Goal: Task Accomplishment & Management: Use online tool/utility

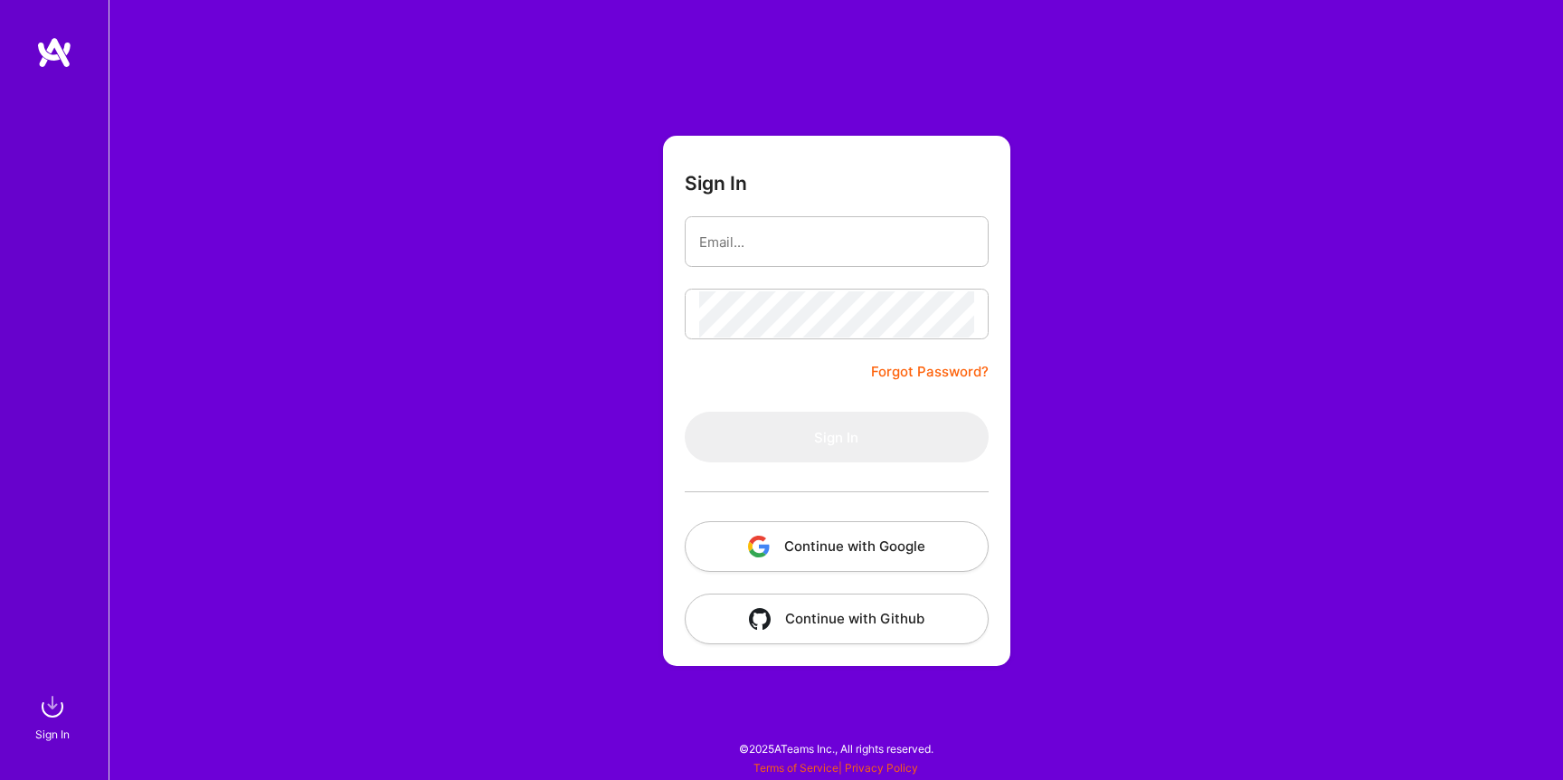
click at [814, 550] on button "Continue with Google" at bounding box center [837, 546] width 304 height 51
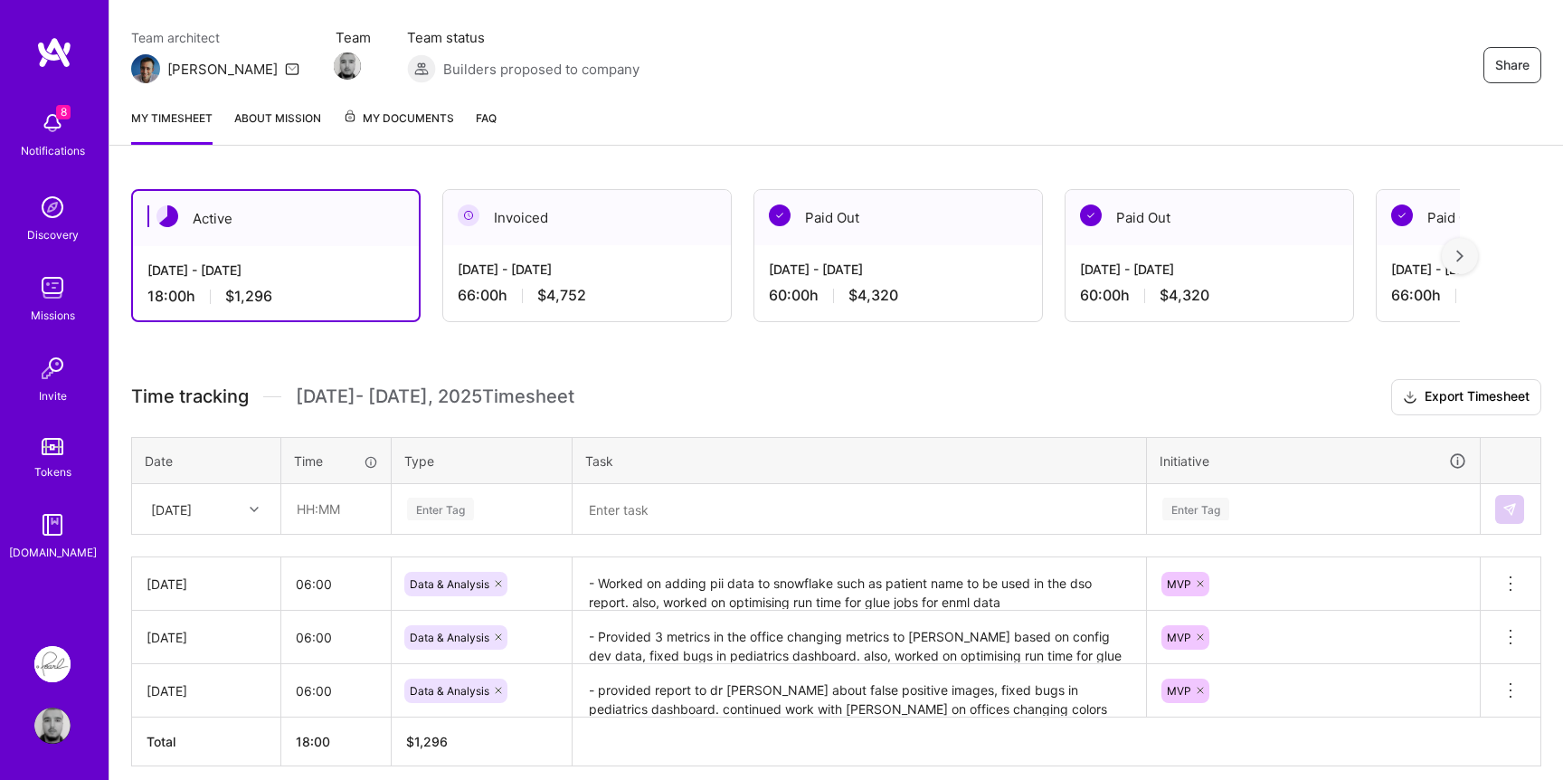
scroll to position [218, 0]
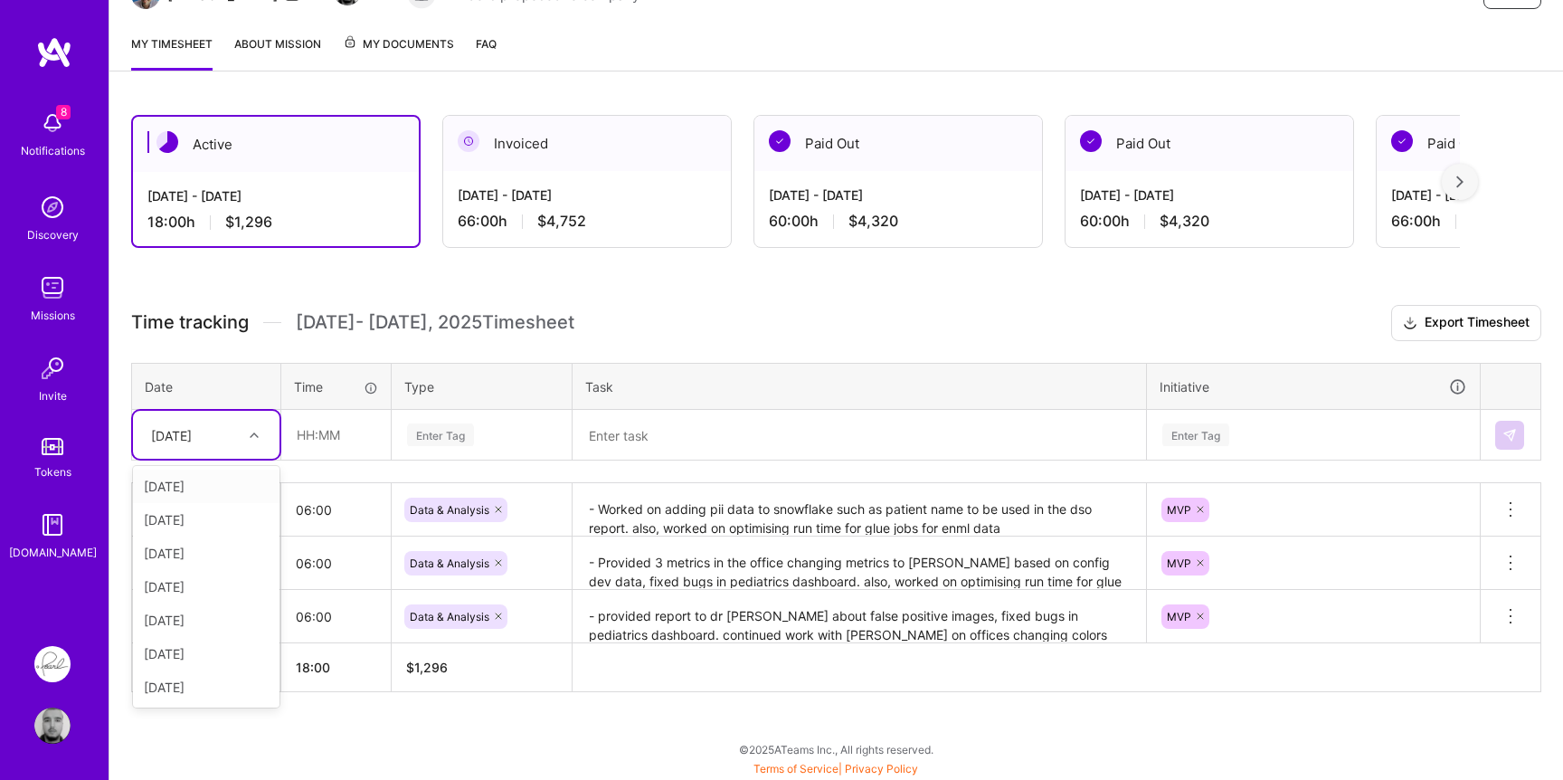
click at [192, 425] on div "[DATE]" at bounding box center [171, 434] width 41 height 19
click at [197, 612] on div "[DATE]" at bounding box center [206, 619] width 147 height 33
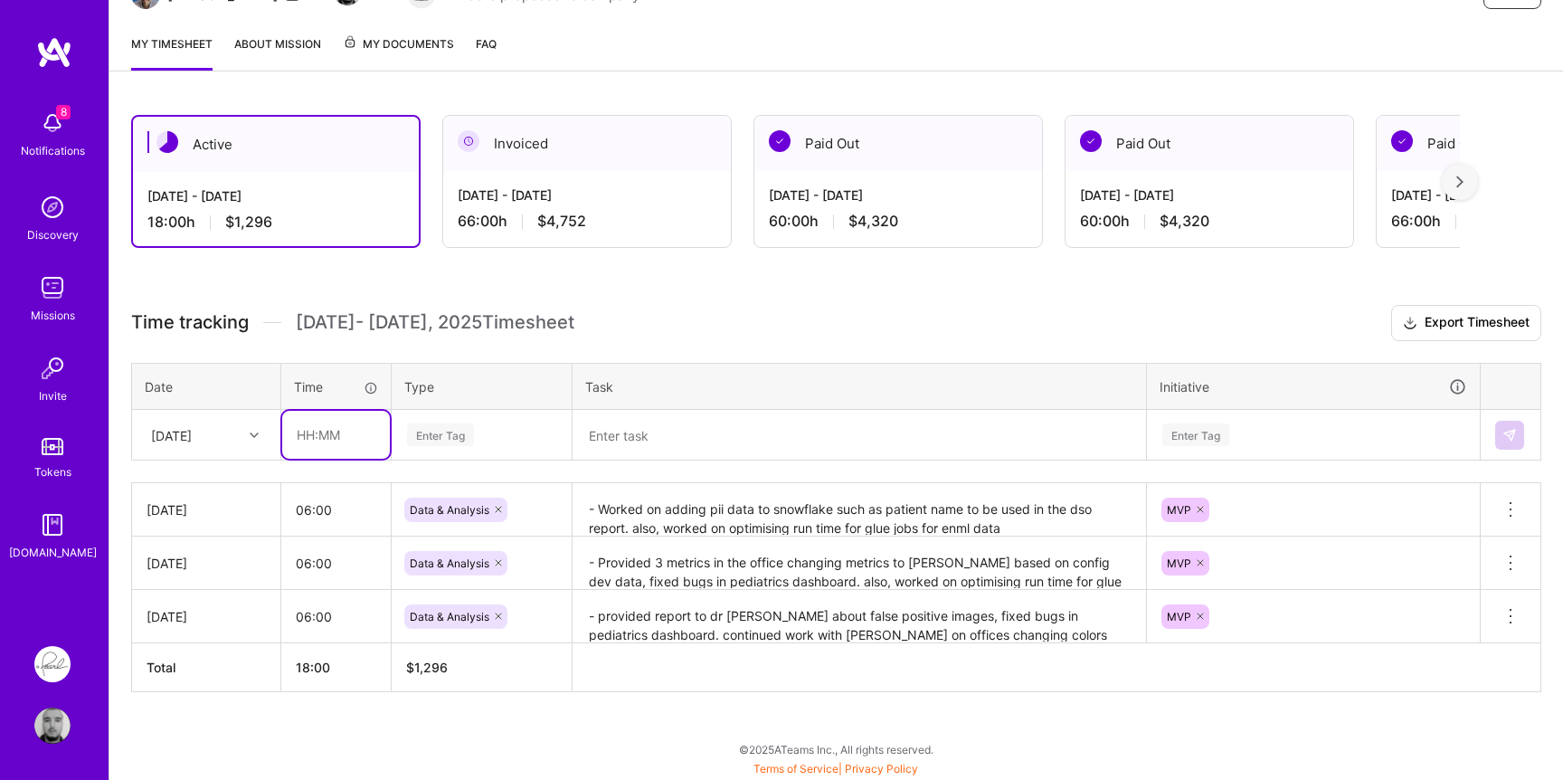
click at [325, 439] on input "text" at bounding box center [336, 435] width 108 height 48
type input "06:00"
click at [455, 418] on div "Enter Tag" at bounding box center [482, 435] width 178 height 47
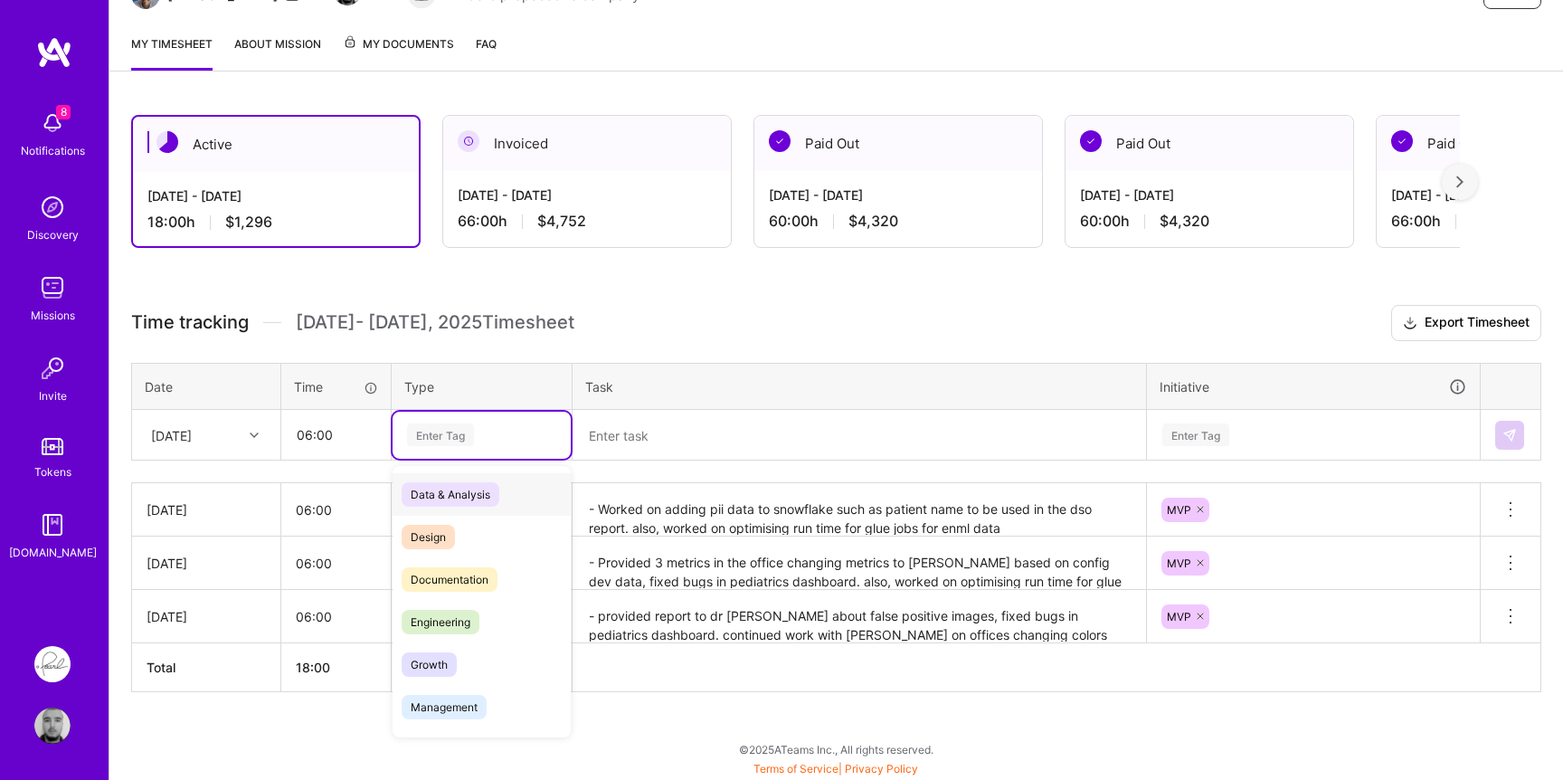
click at [457, 479] on div "Data & Analysis" at bounding box center [482, 494] width 178 height 43
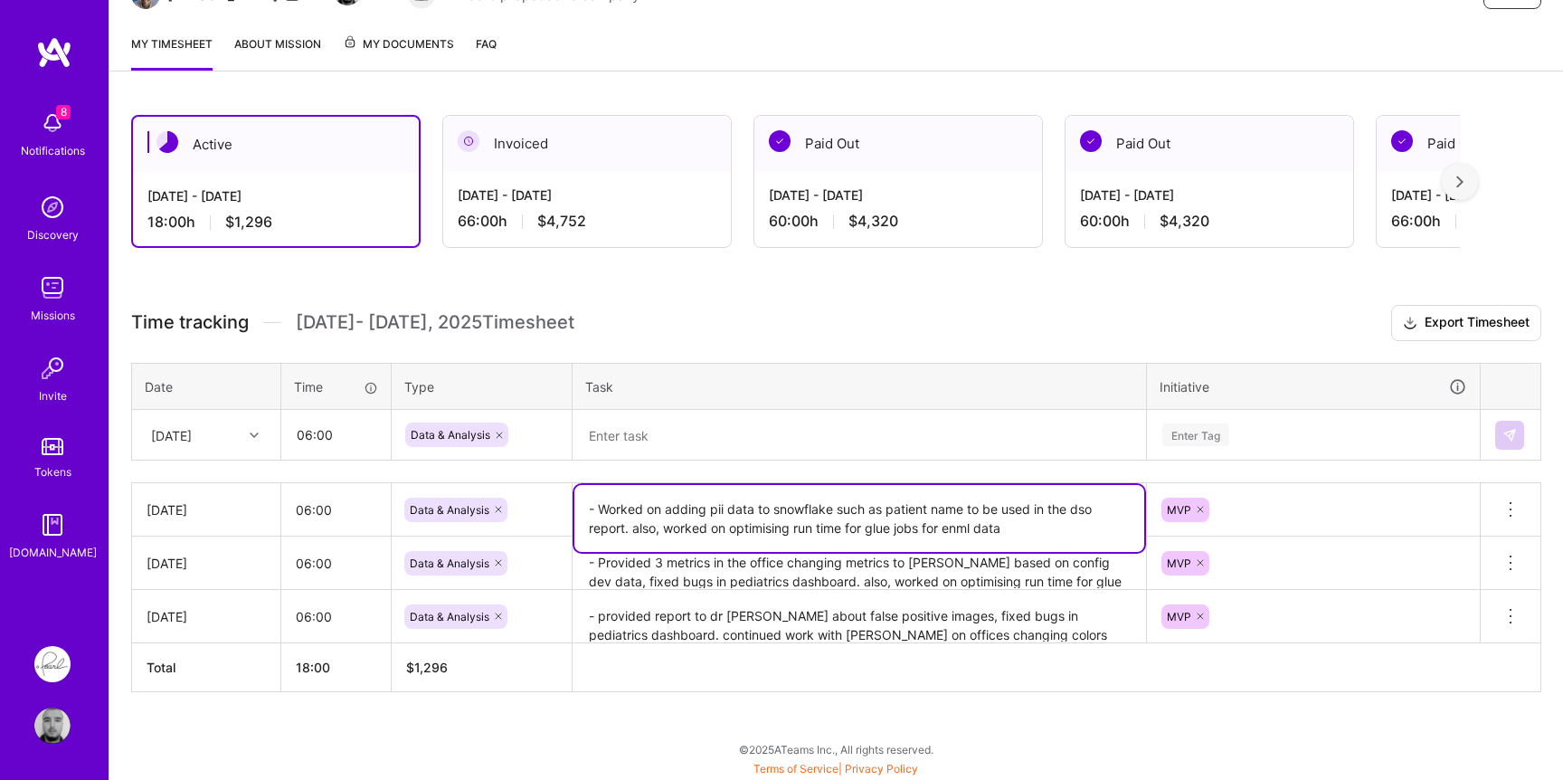
click at [708, 513] on textarea "- Worked on adding pii data to snowflake such as patient name to be used in the…" at bounding box center [859, 518] width 570 height 67
click at [814, 427] on textarea at bounding box center [859, 435] width 570 height 47
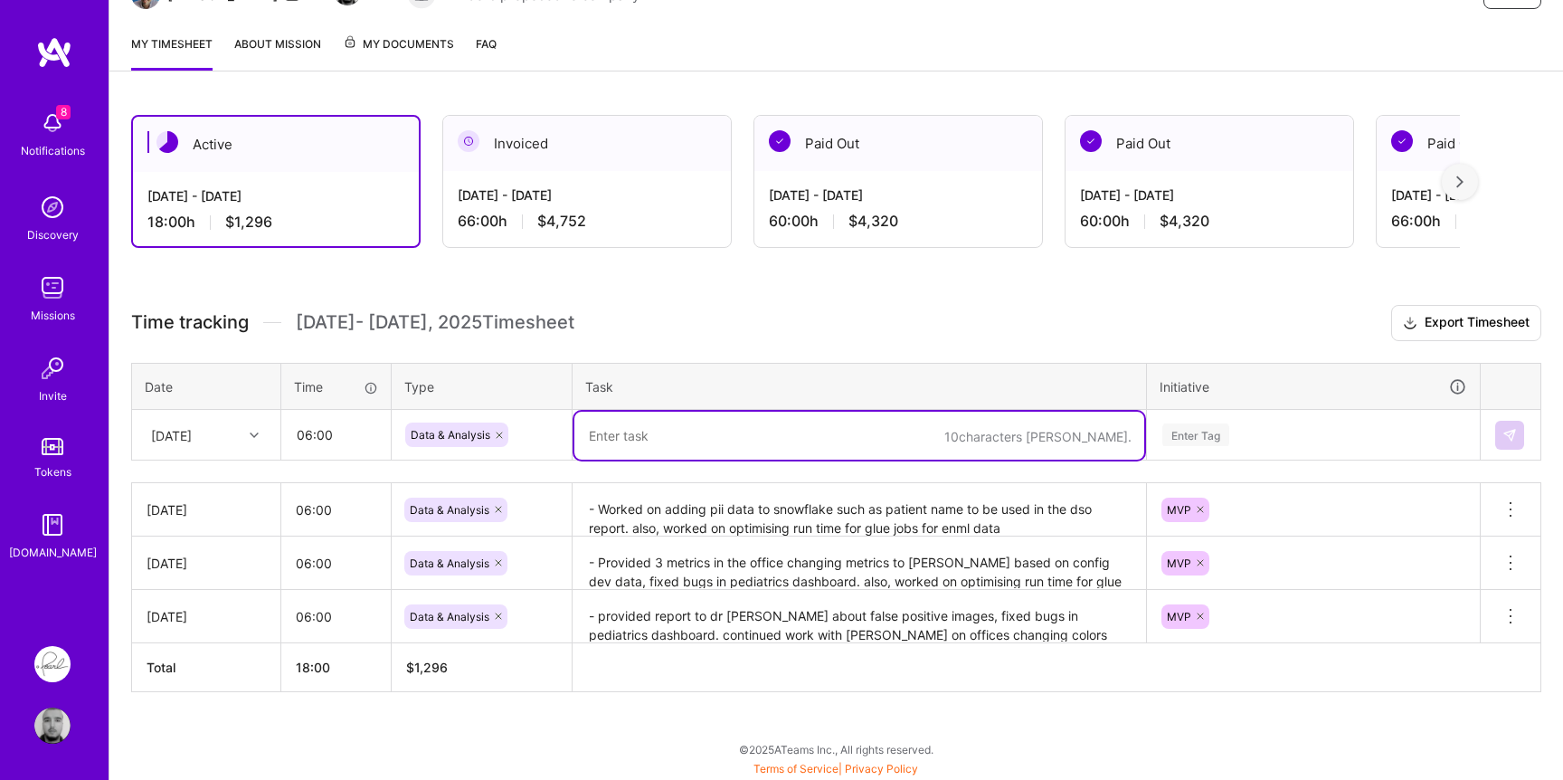
paste textarea "- Worked on adding pii data to snowflake such as patient name to be used in the…"
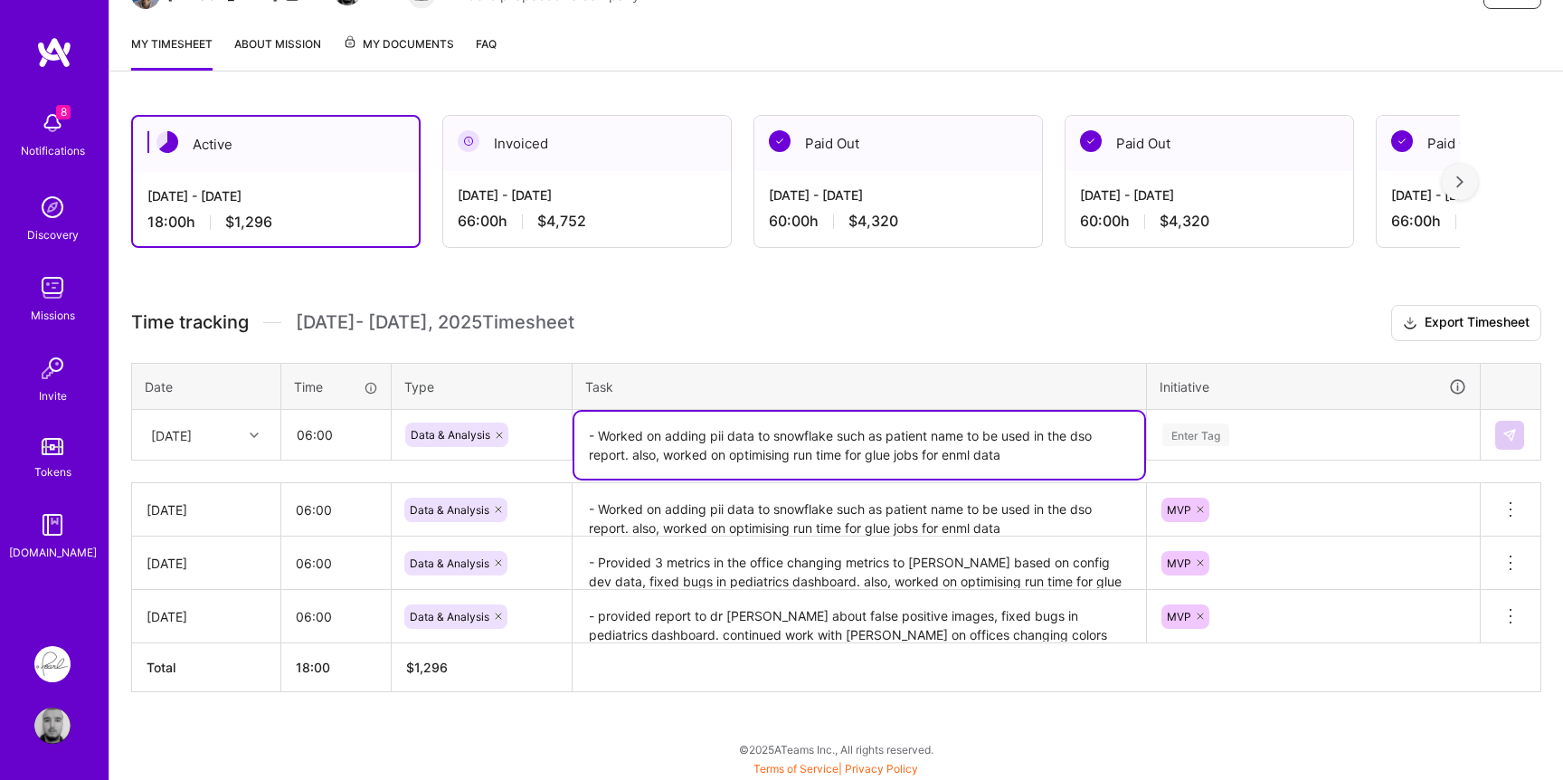
click at [952, 449] on textarea "- Worked on adding pii data to snowflake such as patient name to be used in the…" at bounding box center [859, 445] width 570 height 67
click at [985, 453] on textarea "- Worked on adding pii data to snowflake such as patient name to be used in the…" at bounding box center [859, 445] width 570 height 67
click at [958, 454] on textarea "- Worked on adding pii data to snowflake such as patient name to be used in the…" at bounding box center [859, 445] width 570 height 67
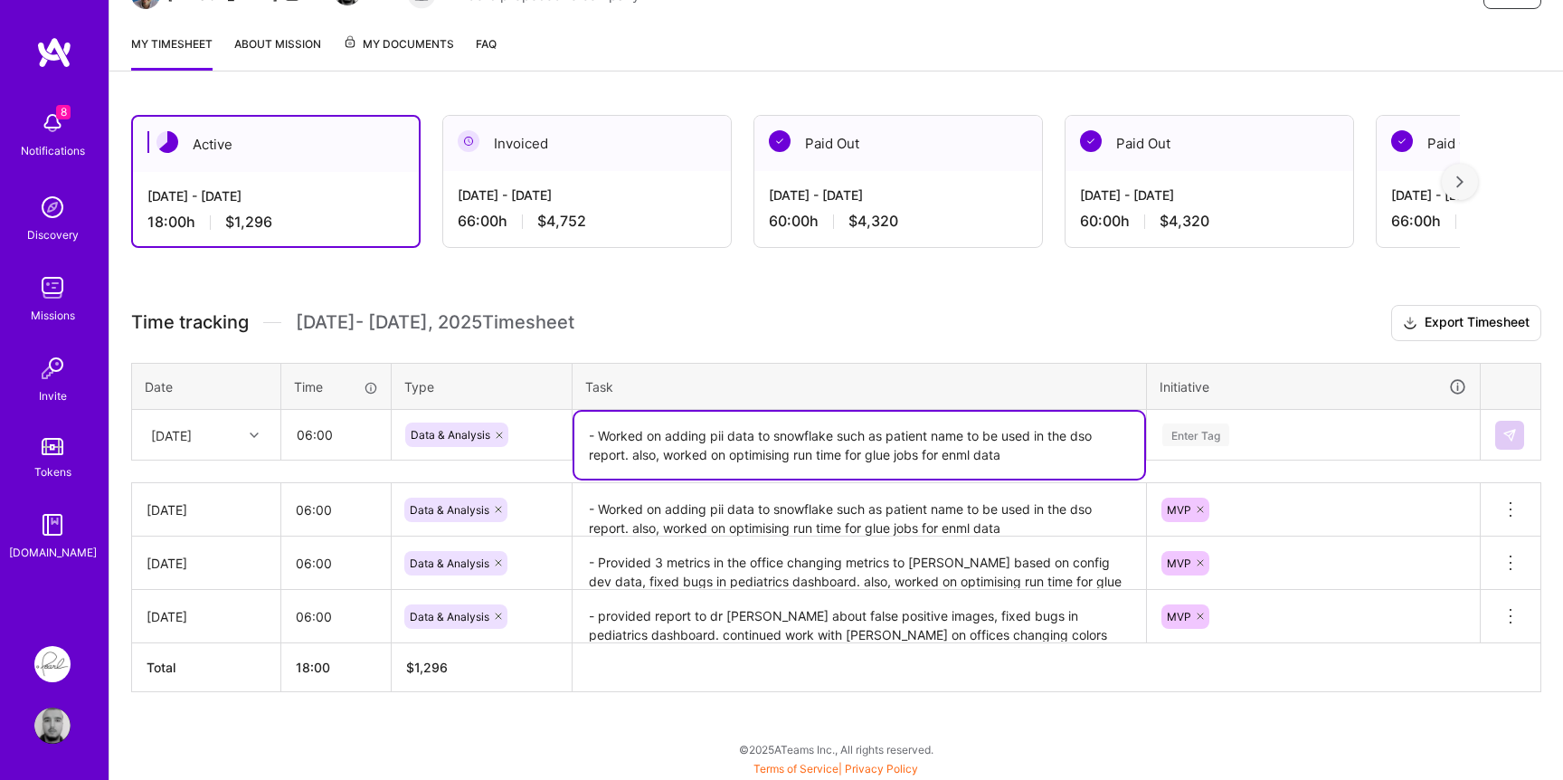
click at [982, 454] on textarea "- Worked on adding pii data to snowflake such as patient name to be used in the…" at bounding box center [859, 445] width 570 height 67
click at [748, 455] on textarea "- Worked on adding pii data to snowflake such as patient name to be used in the…" at bounding box center [859, 445] width 570 height 67
drag, startPoint x: 749, startPoint y: 454, endPoint x: 851, endPoint y: 448, distance: 102.4
click at [851, 448] on textarea "- Worked on adding pii data to snowflake such as patient name to be used in the…" at bounding box center [859, 445] width 570 height 67
click at [858, 457] on textarea "- Worked on adding pii data to snowflake such as patient name to be used in the…" at bounding box center [859, 445] width 570 height 67
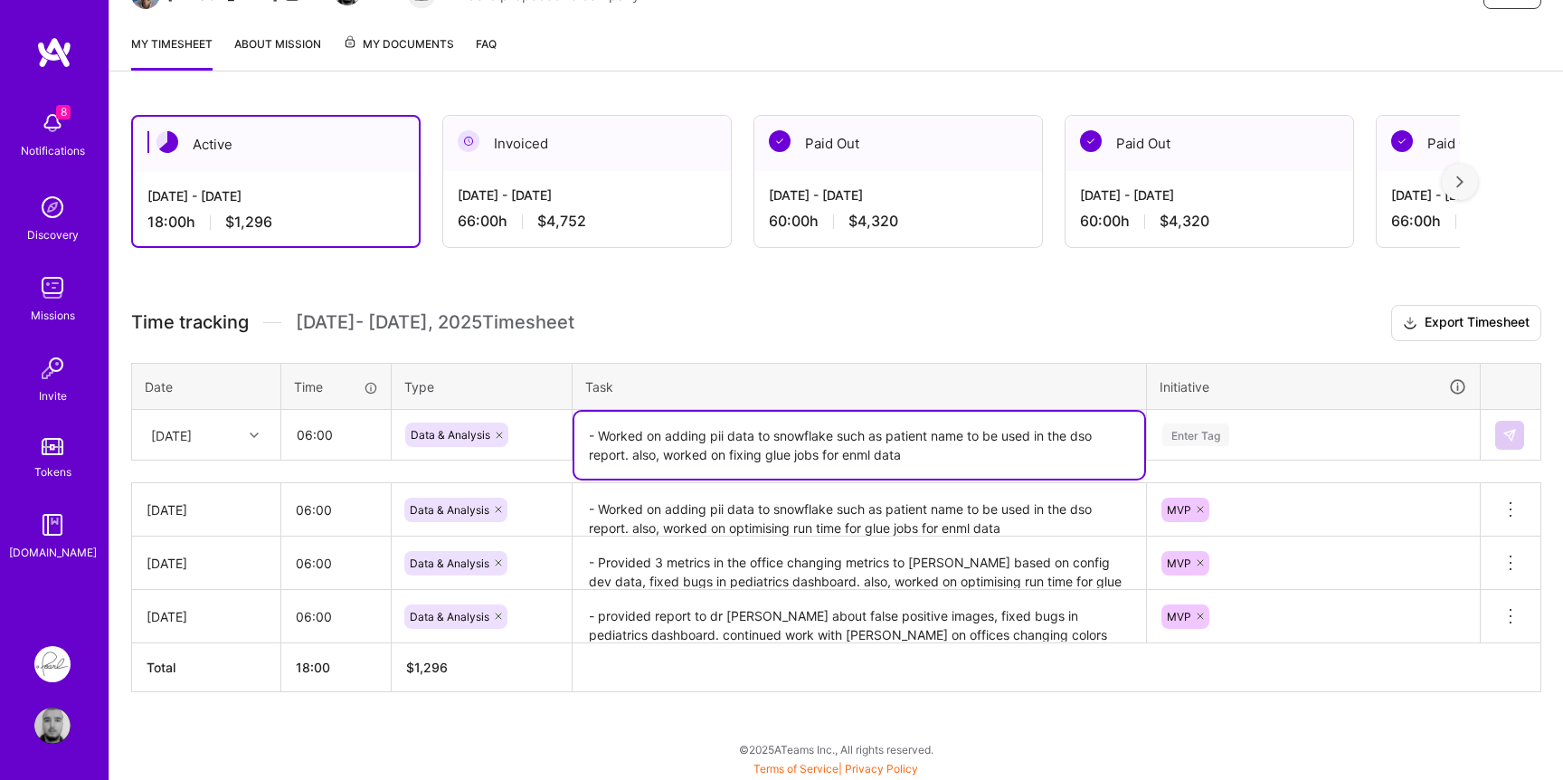
click at [858, 457] on textarea "- Worked on adding pii data to snowflake such as patient name to be used in the…" at bounding box center [859, 445] width 570 height 67
click at [623, 450] on textarea "- Worked on adding pii data to snowflake such as patient name to be used in the…" at bounding box center [859, 445] width 570 height 67
type textarea "- Worked on adding pii data to snowflake such as patient name to be used in the…"
click at [1331, 432] on div "Enter Tag" at bounding box center [1314, 434] width 306 height 23
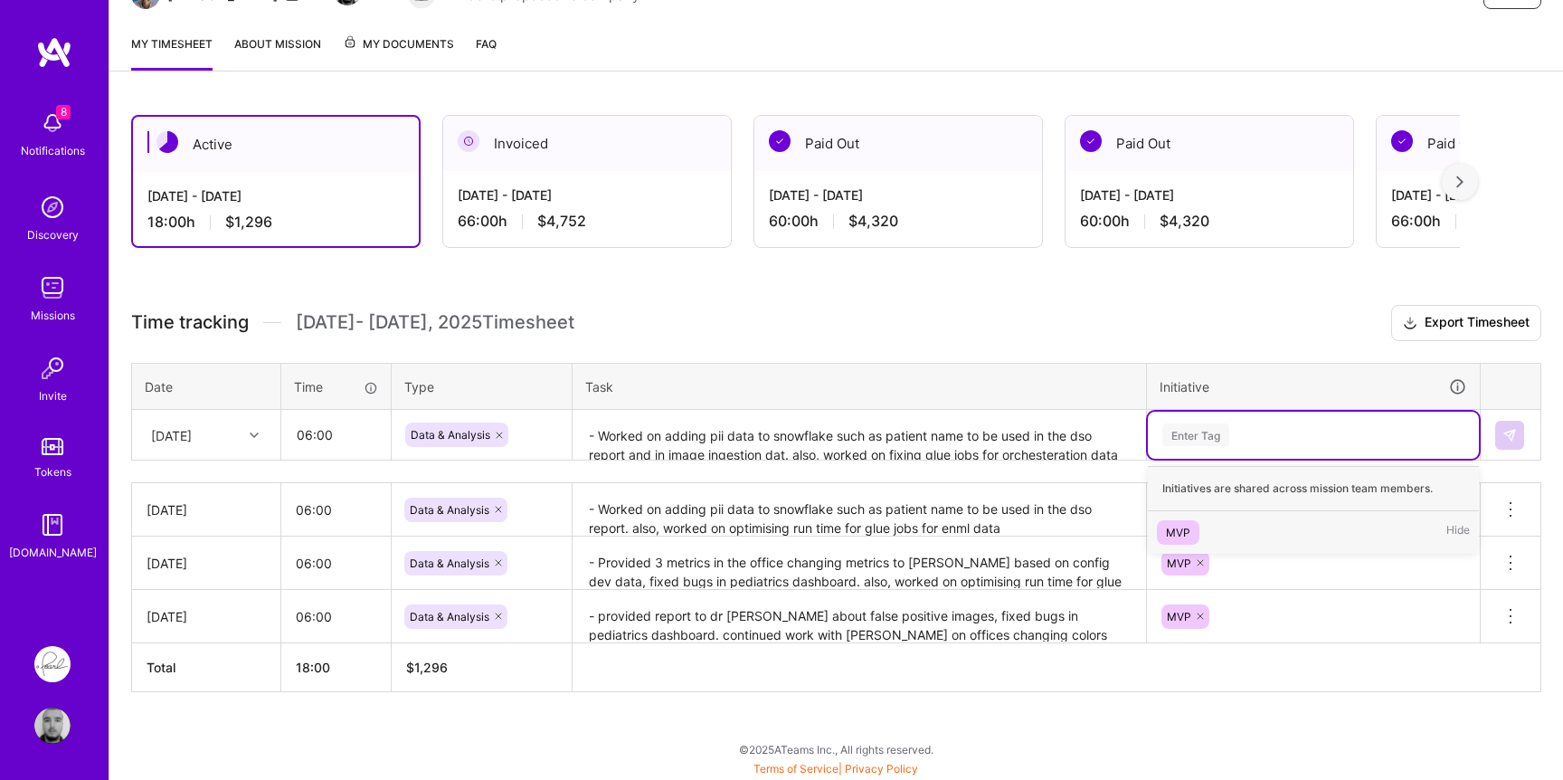
click at [1185, 533] on div "MVP" at bounding box center [1178, 532] width 24 height 19
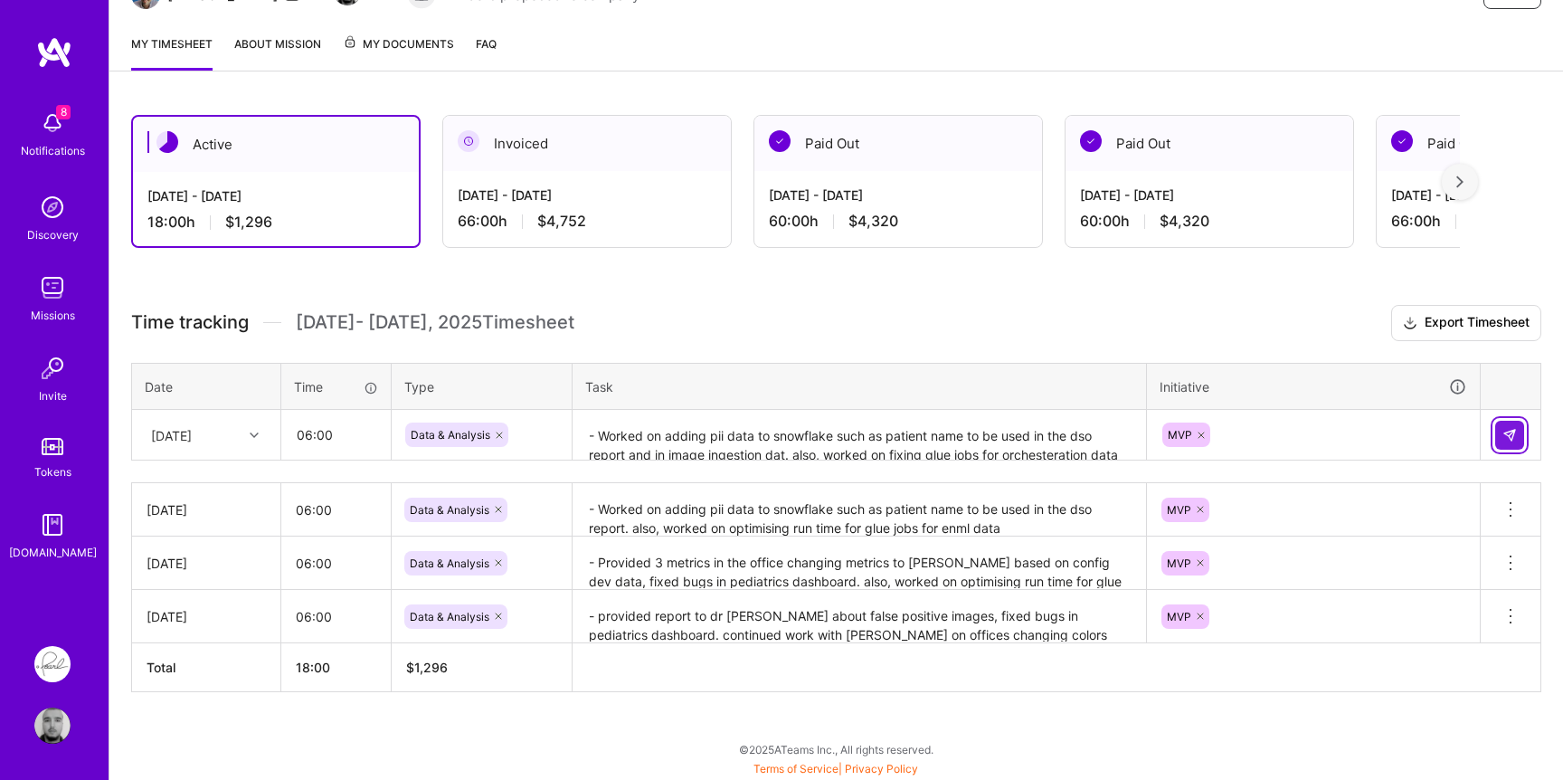
click at [1504, 439] on img at bounding box center [1509, 435] width 14 height 14
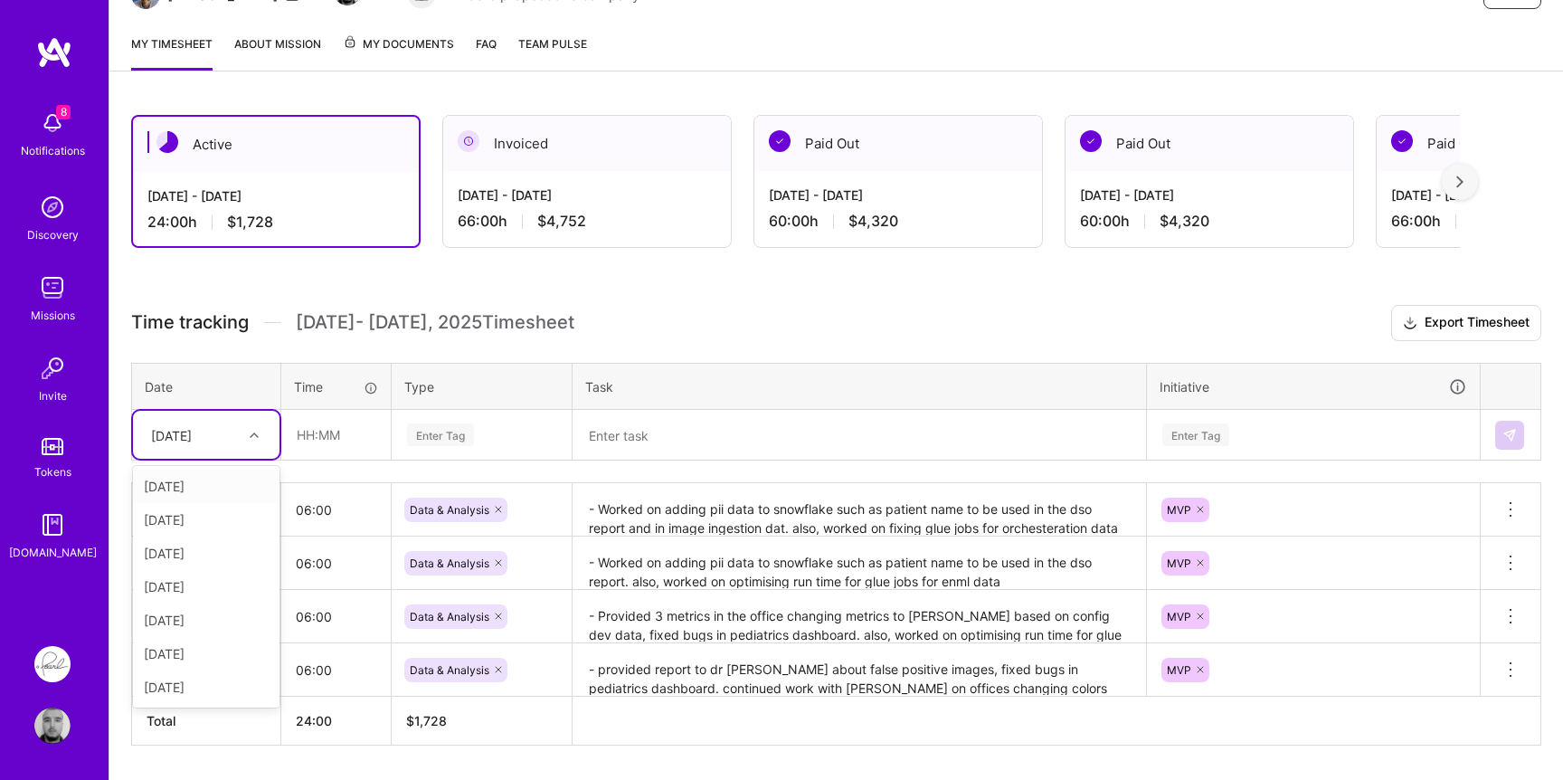
click at [224, 436] on div "[DATE]" at bounding box center [192, 435] width 100 height 30
click at [205, 654] on div "[DATE]" at bounding box center [206, 653] width 147 height 33
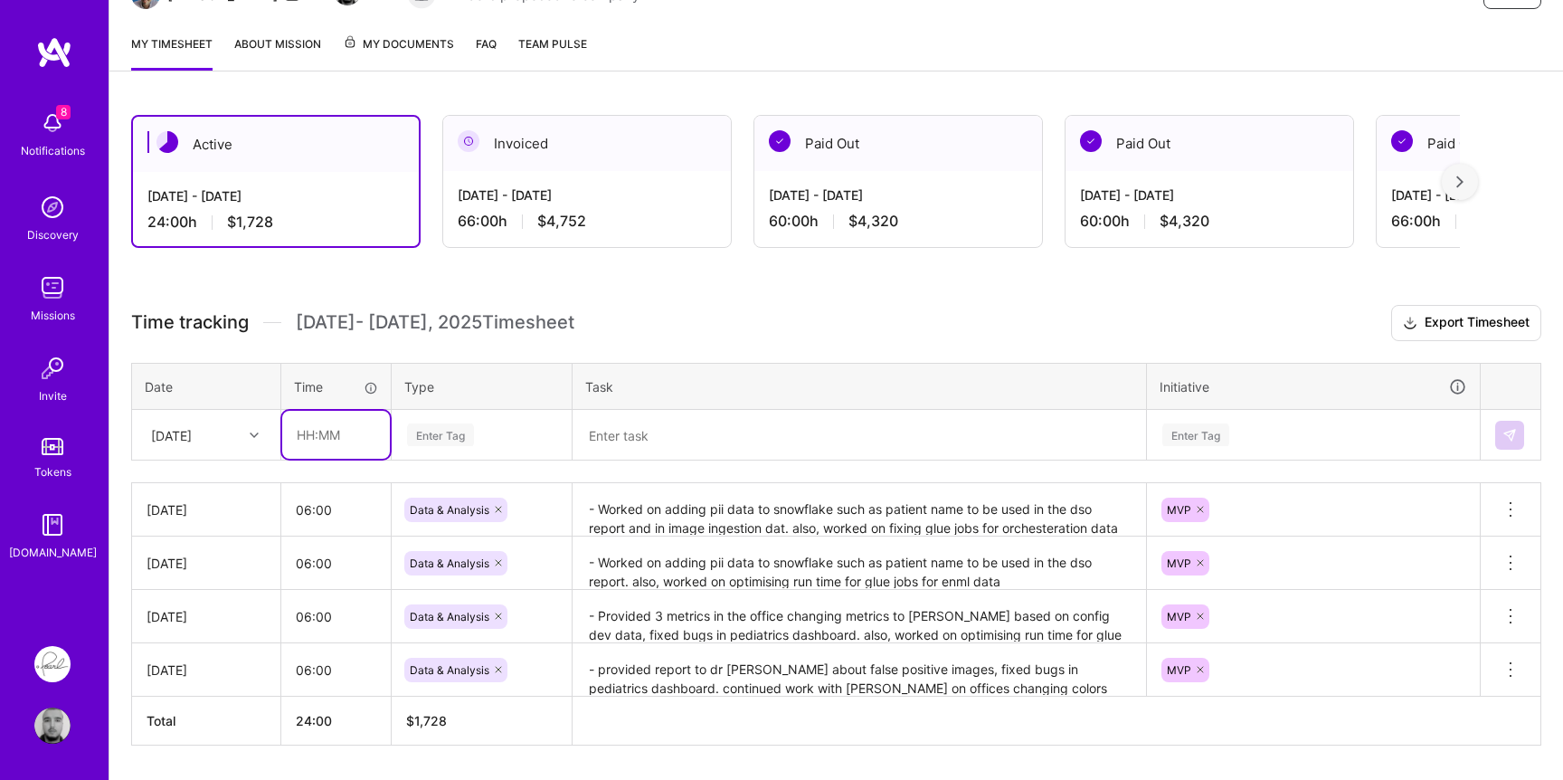
click at [340, 432] on input "text" at bounding box center [336, 435] width 108 height 48
type input "06:00"
click at [472, 430] on div "Enter Tag" at bounding box center [440, 435] width 67 height 28
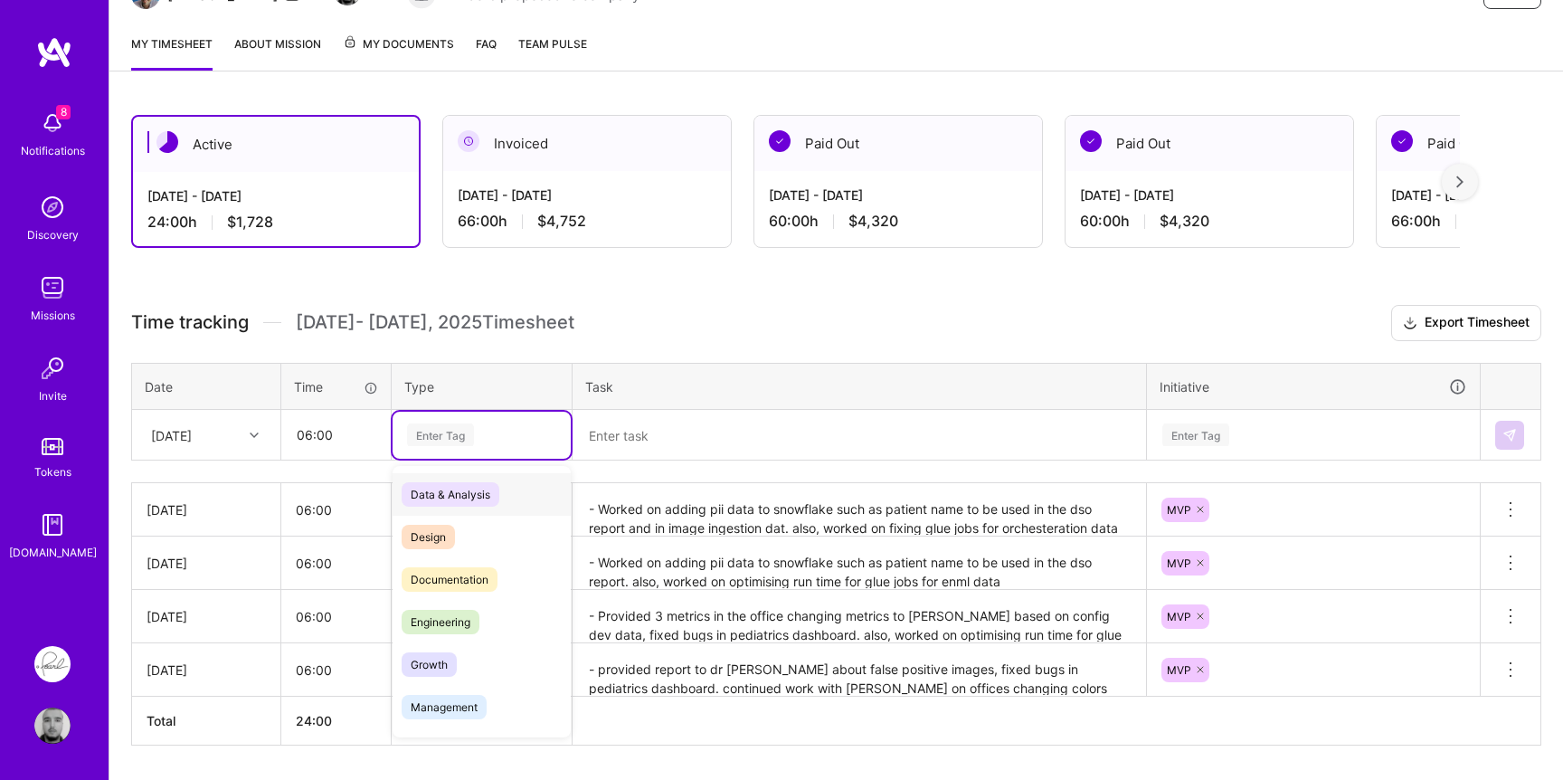
click at [469, 482] on span "Data & Analysis" at bounding box center [451, 494] width 98 height 24
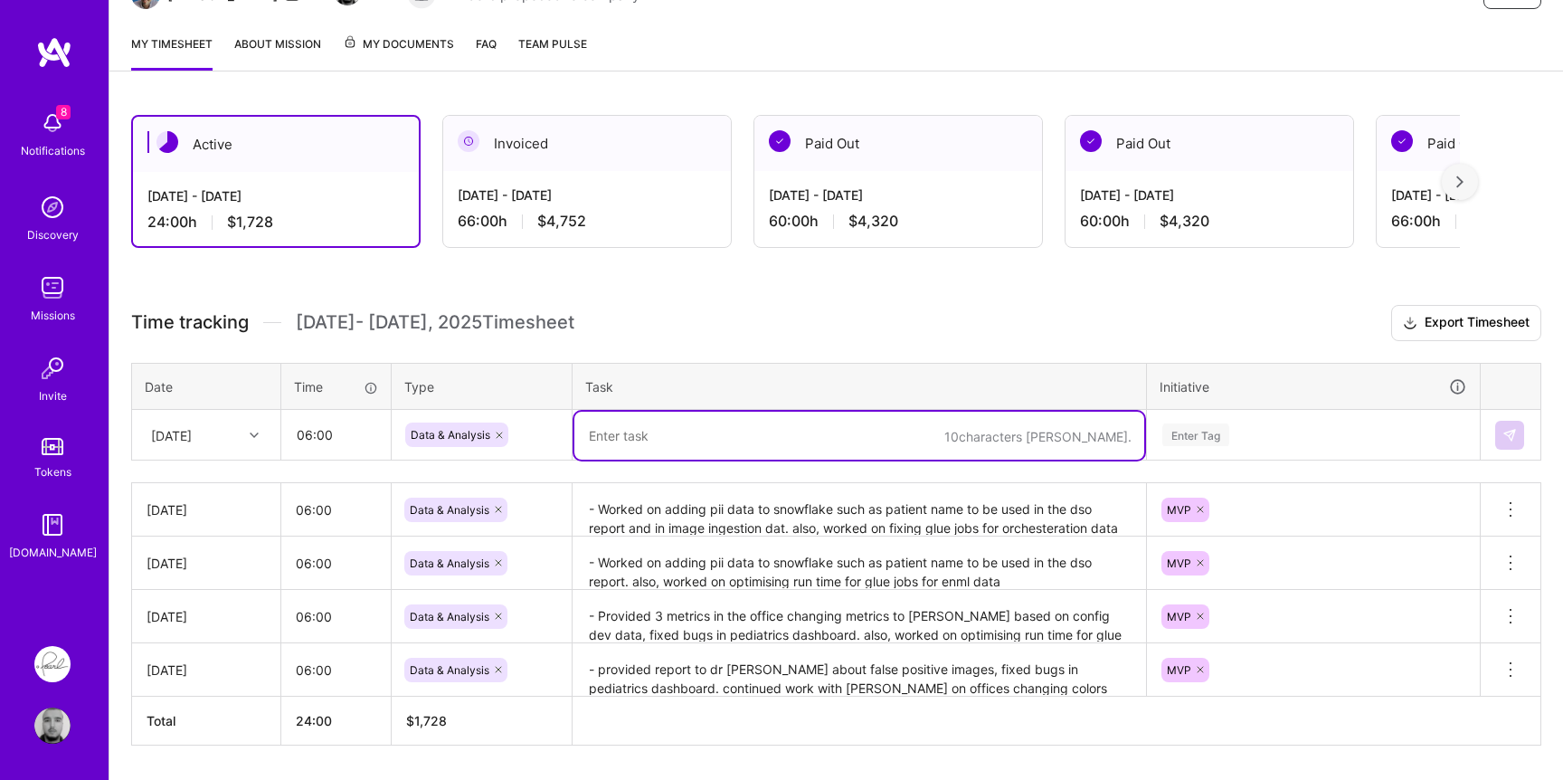
click at [696, 442] on textarea at bounding box center [859, 436] width 570 height 48
paste textarea "- Worked on adding pii data to snowflake such as patient name to be used in the…"
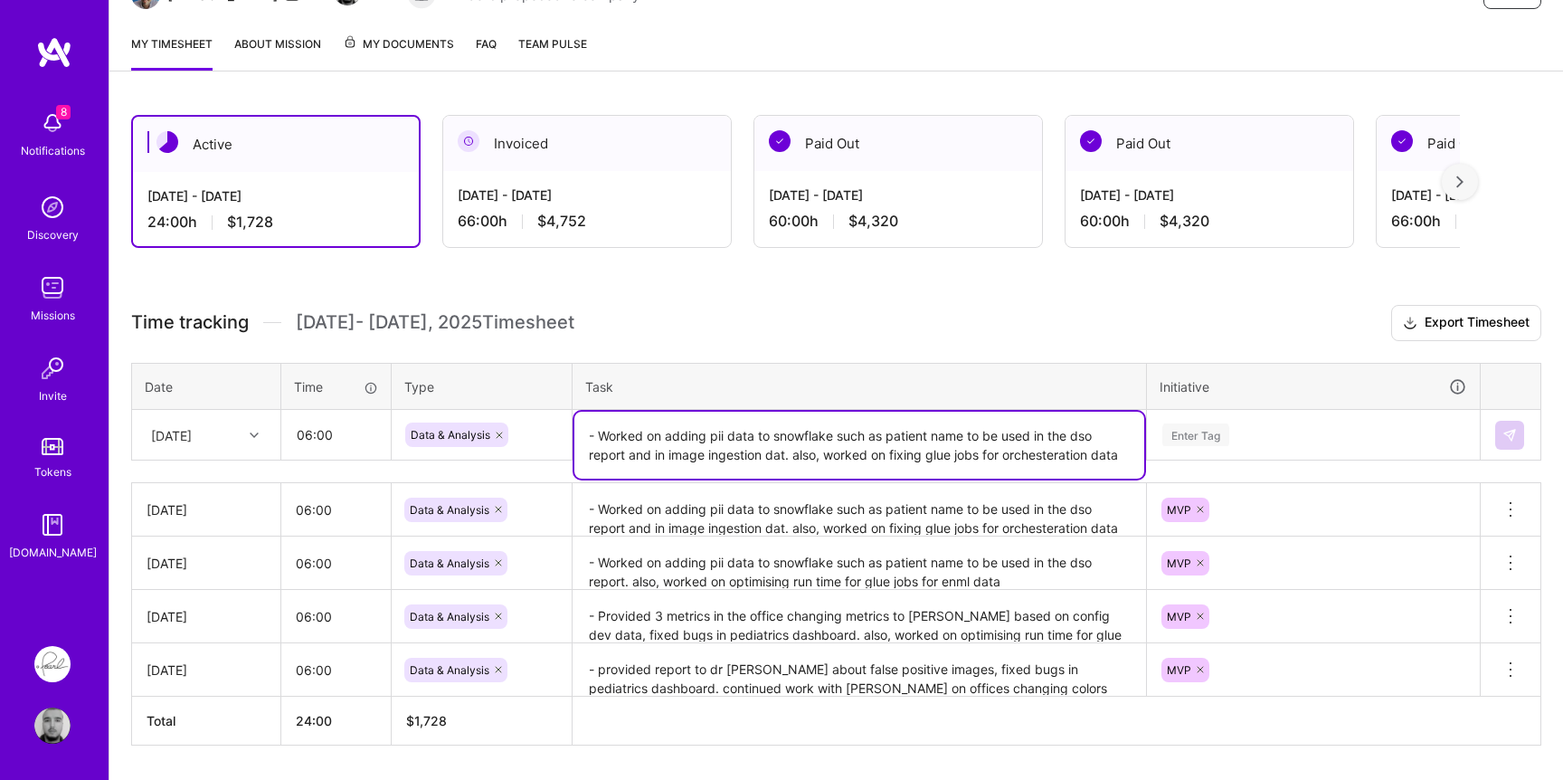
type textarea "- Worked on adding pii data to snowflake such as patient name to be used in the…"
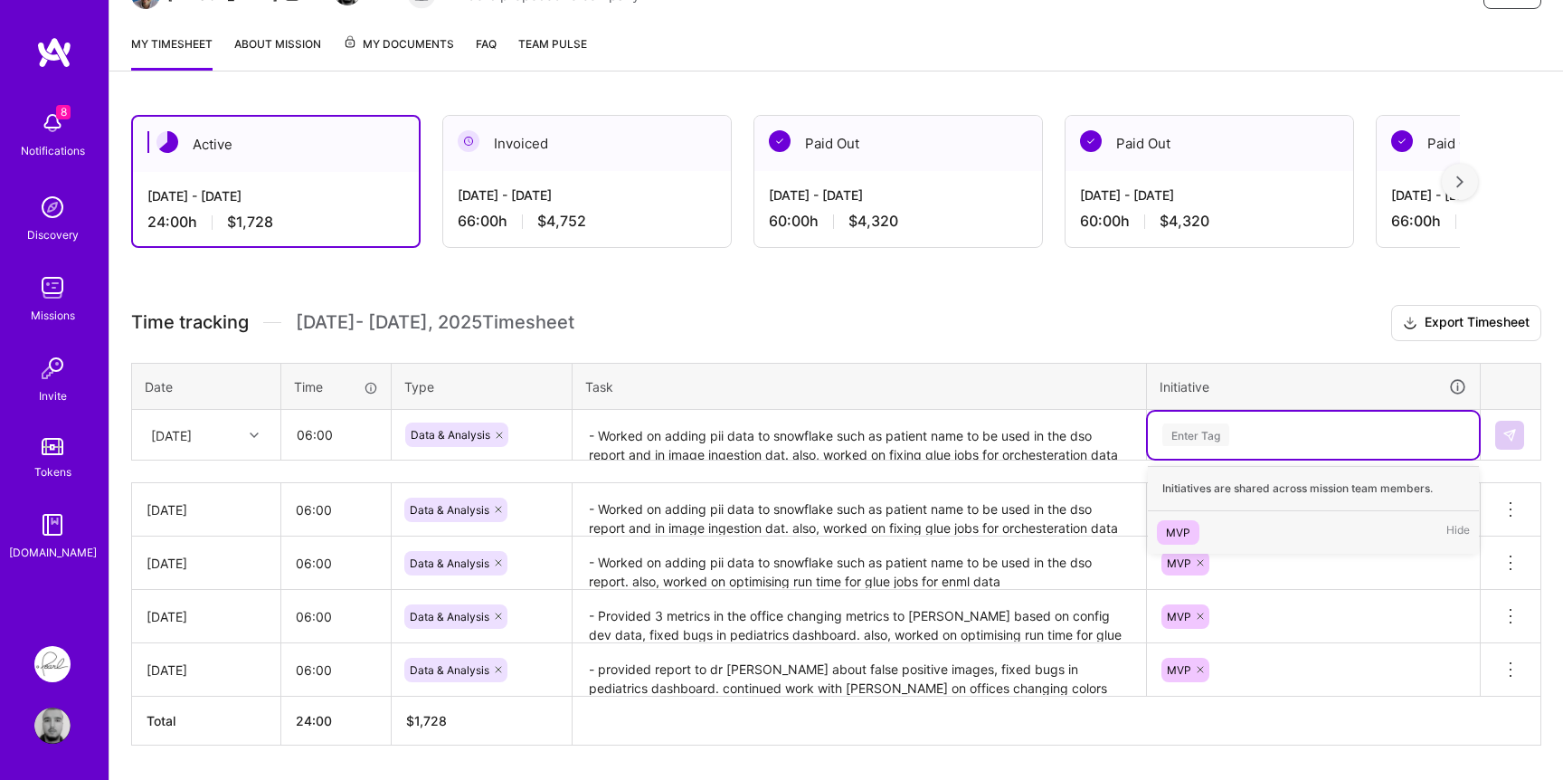
click at [1219, 439] on div "Enter Tag" at bounding box center [1195, 435] width 67 height 28
click at [1185, 532] on div "MVP" at bounding box center [1178, 532] width 24 height 19
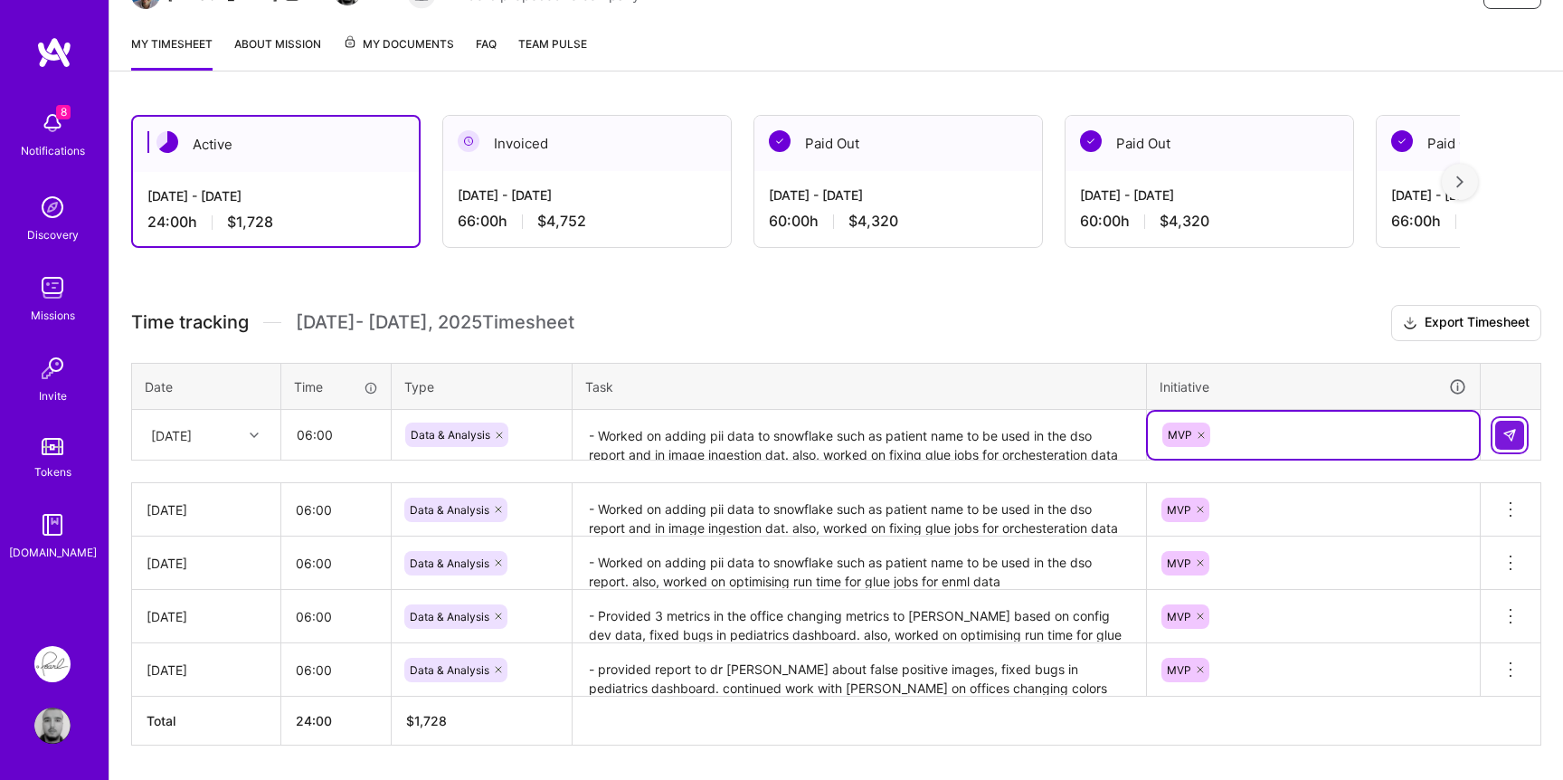
click at [1511, 428] on img at bounding box center [1509, 435] width 14 height 14
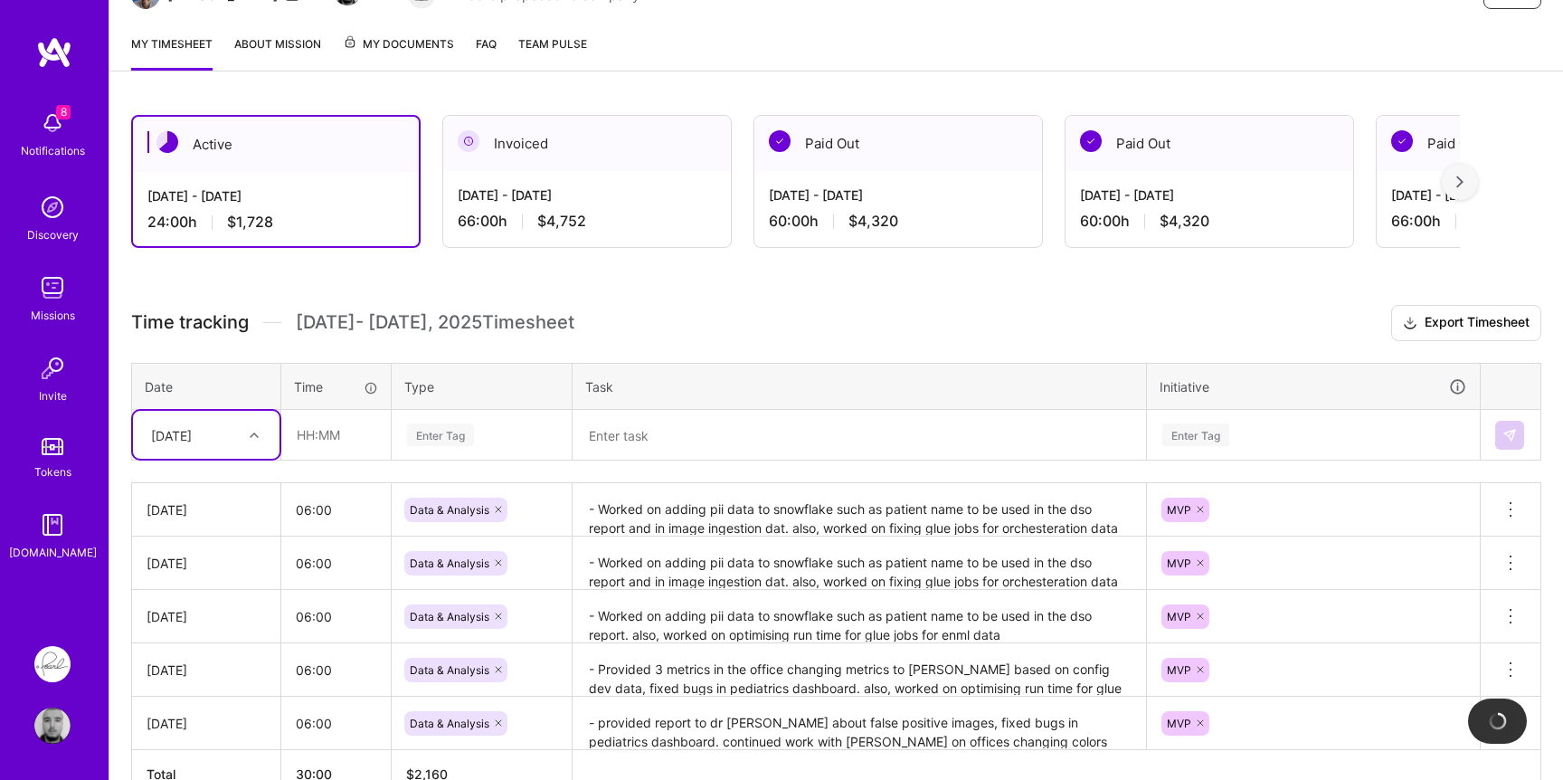
click at [192, 439] on div "[DATE]" at bounding box center [171, 434] width 41 height 19
click at [171, 686] on div "[DATE]" at bounding box center [206, 686] width 147 height 33
click at [340, 427] on input "text" at bounding box center [336, 435] width 108 height 48
type input "06:00"
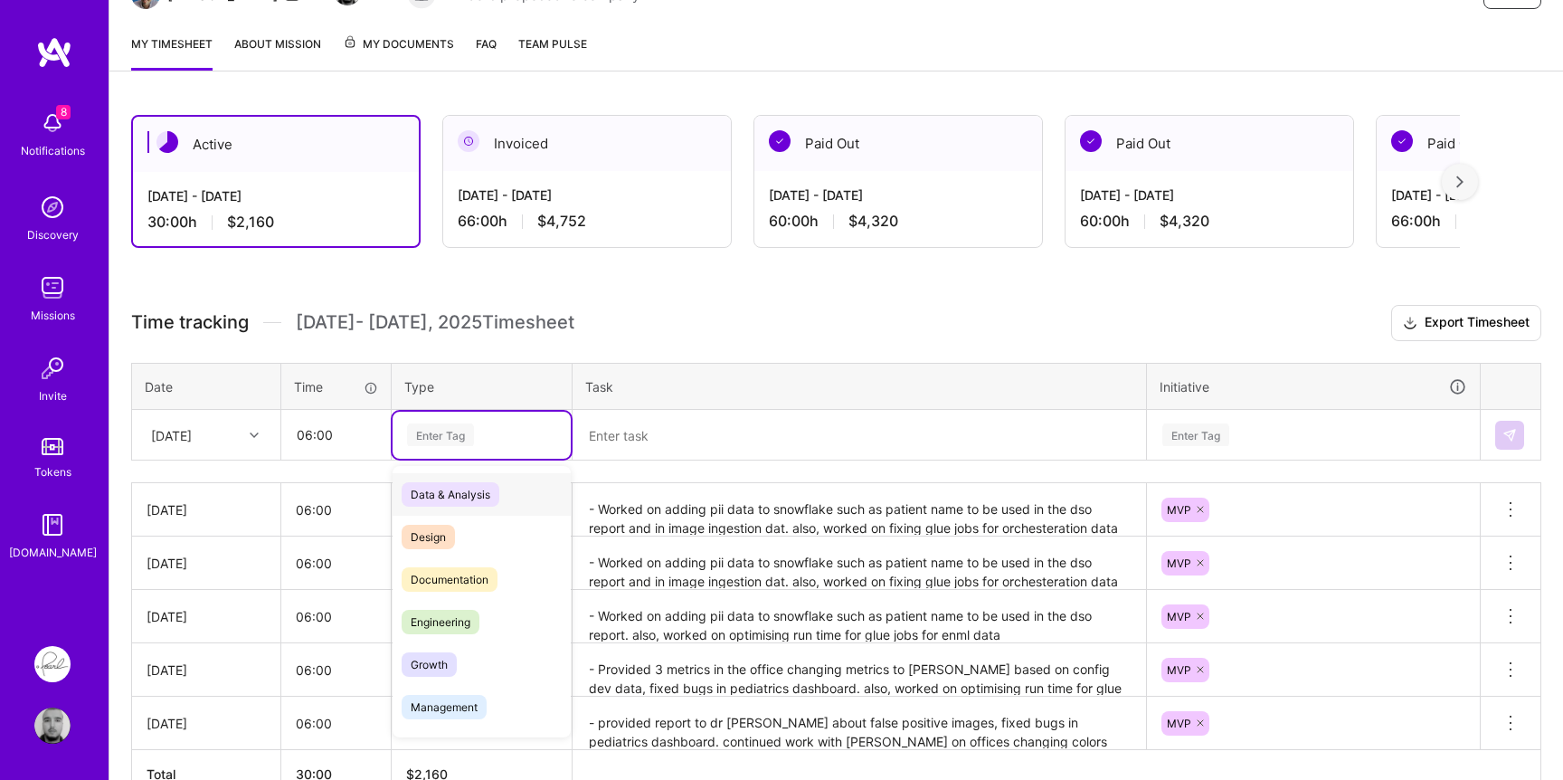
click at [512, 436] on div "Enter Tag" at bounding box center [481, 434] width 153 height 23
click at [467, 501] on span "Data & Analysis" at bounding box center [451, 494] width 98 height 24
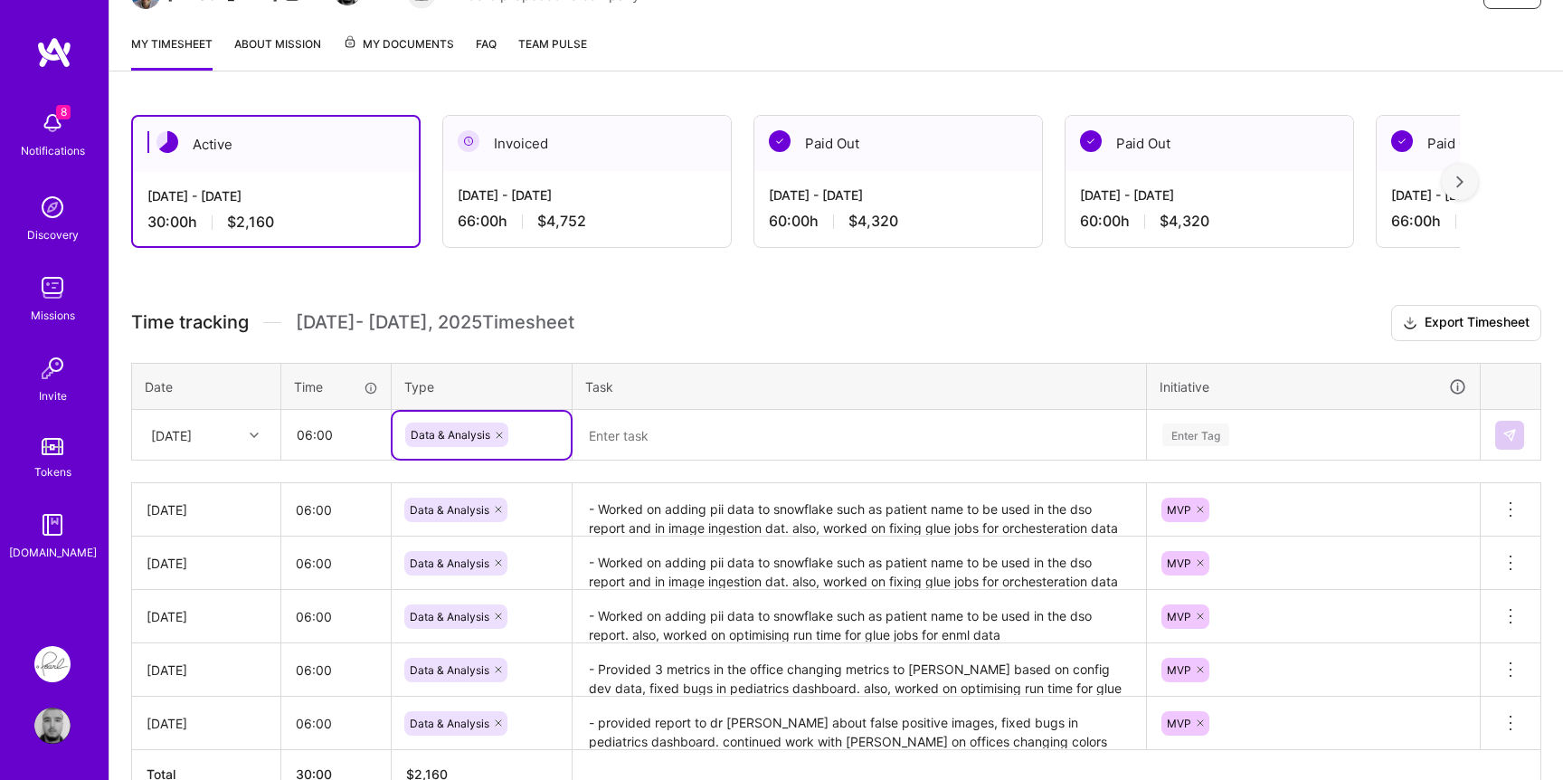
click at [655, 446] on textarea at bounding box center [859, 436] width 570 height 48
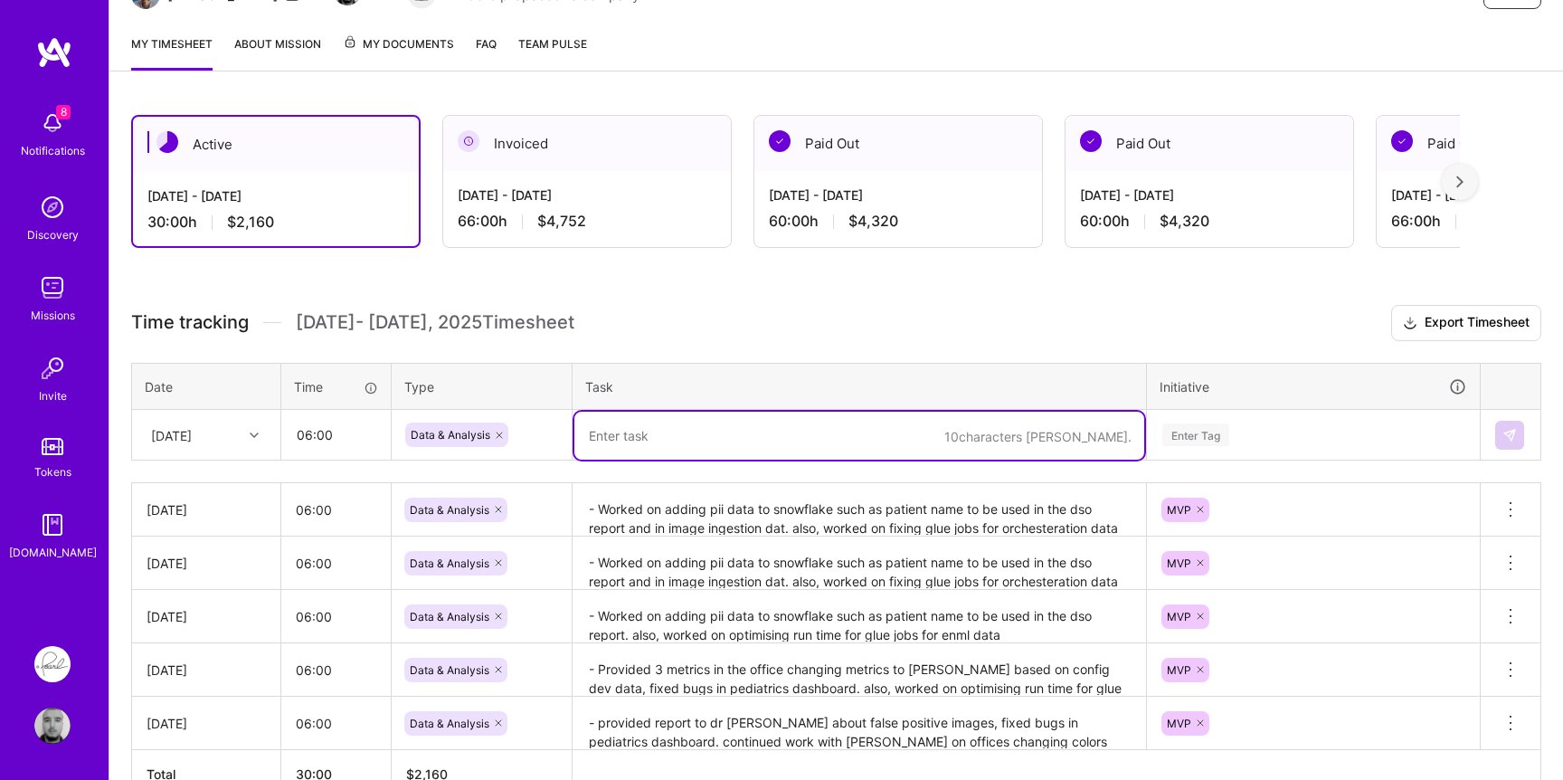
paste textarea "- Worked on adding pii data to snowflake such as patient name to be used in the…"
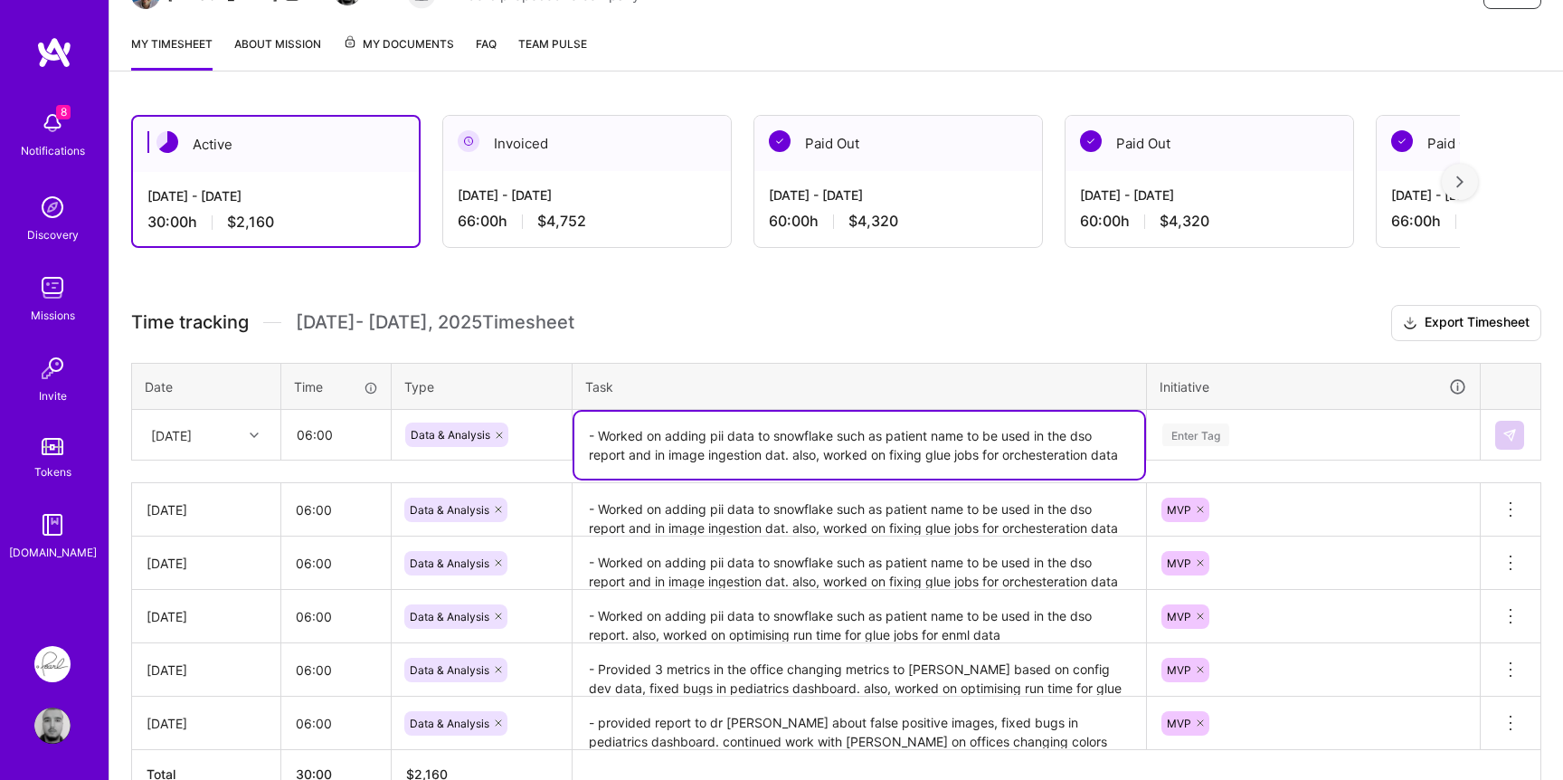
type textarea "- Worked on adding pii data to snowflake such as patient name to be used in the…"
click at [1218, 422] on div "Enter Tag" at bounding box center [1195, 435] width 67 height 28
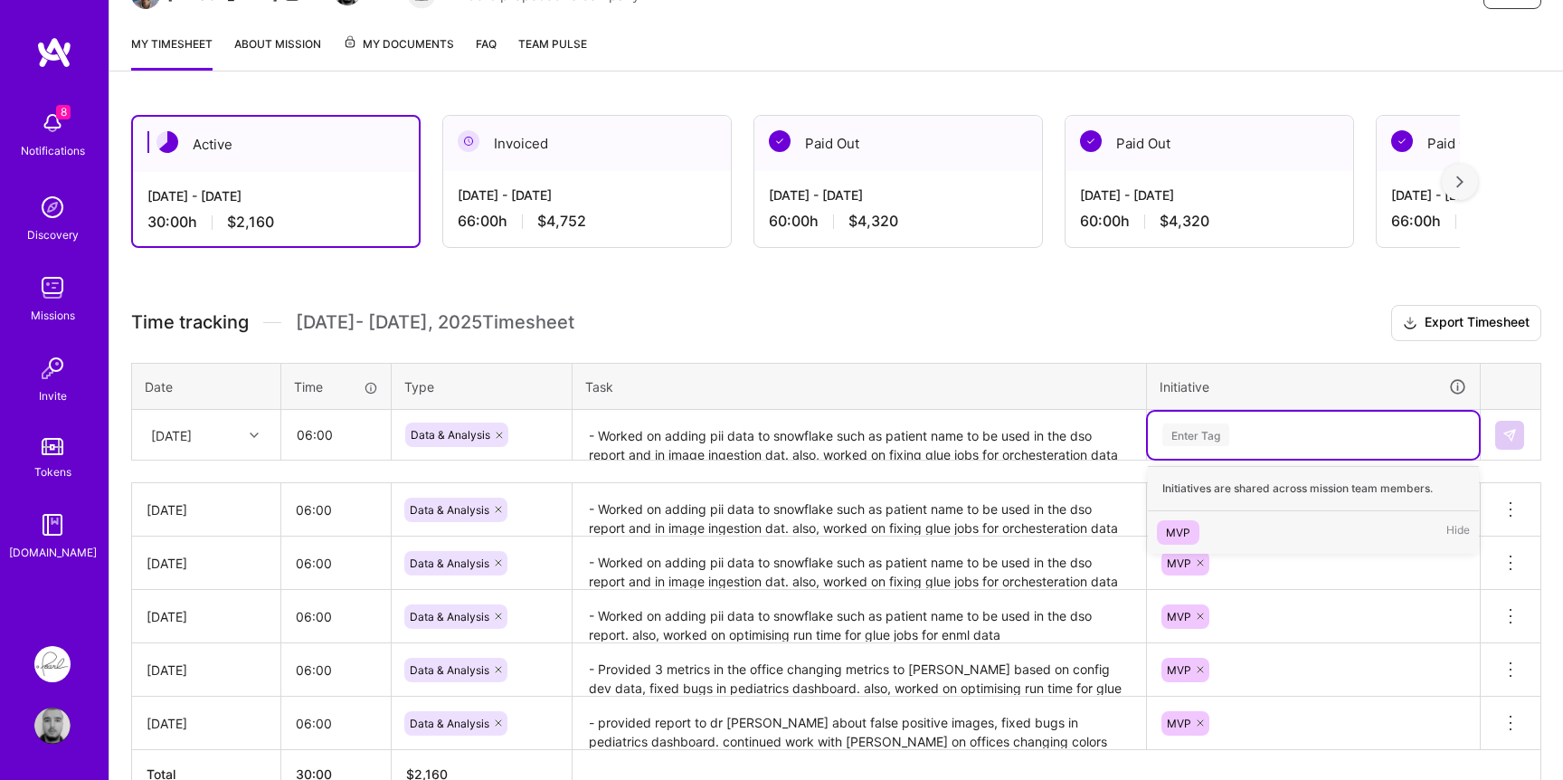
click at [1180, 526] on div "MVP" at bounding box center [1178, 532] width 24 height 19
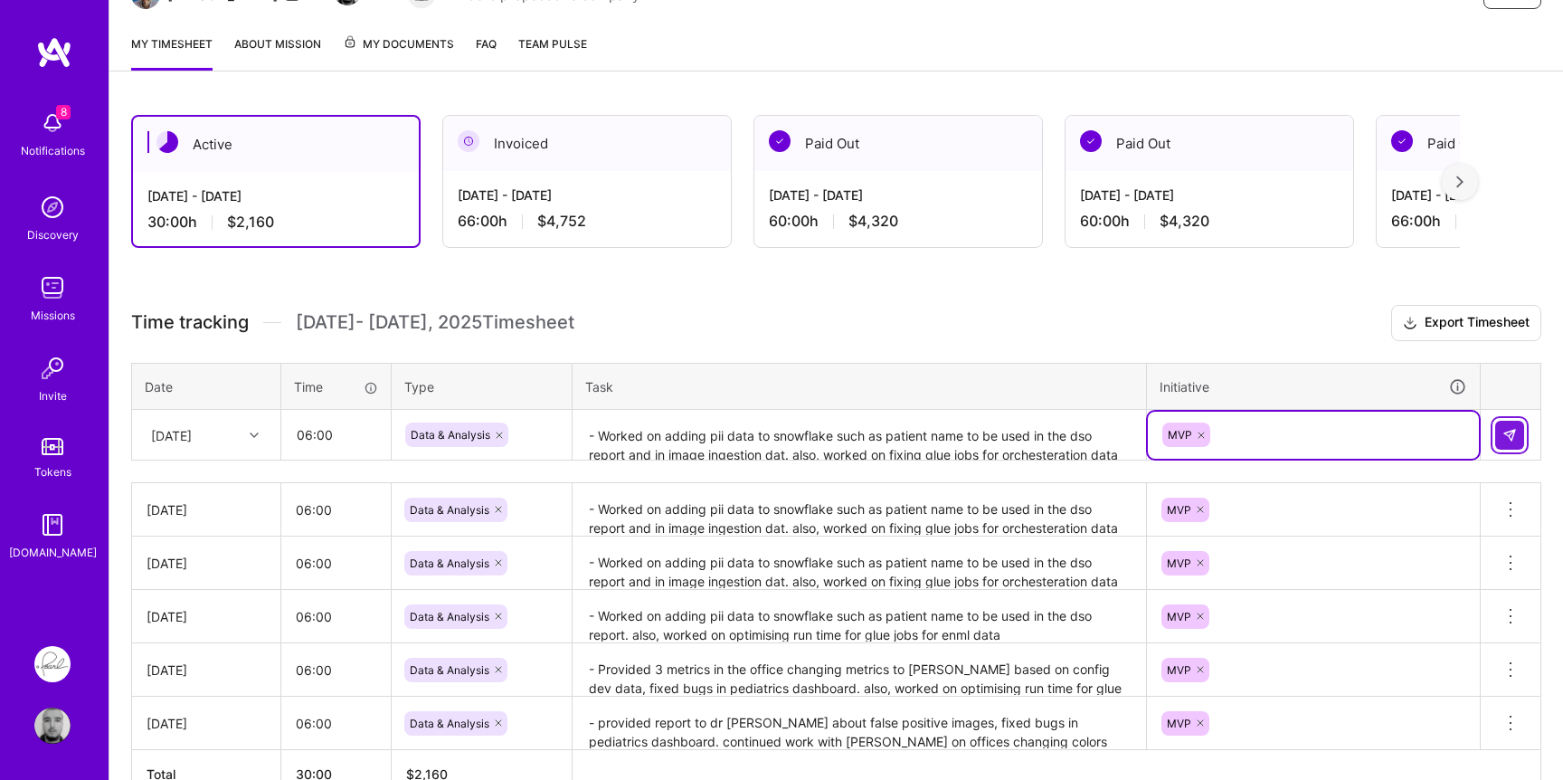
click at [1513, 433] on img at bounding box center [1509, 435] width 14 height 14
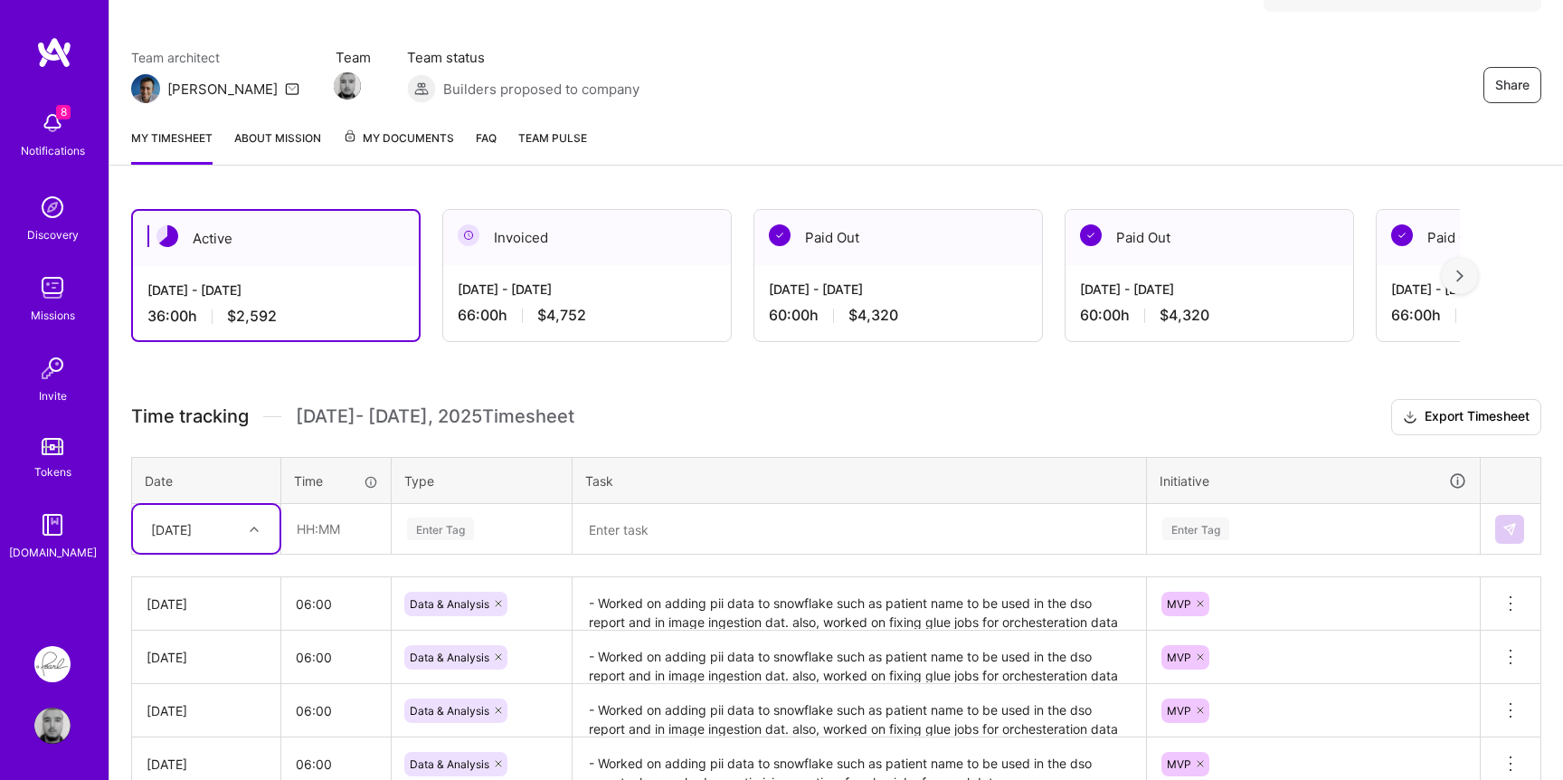
scroll to position [114, 0]
